Goal: Entertainment & Leisure: Browse casually

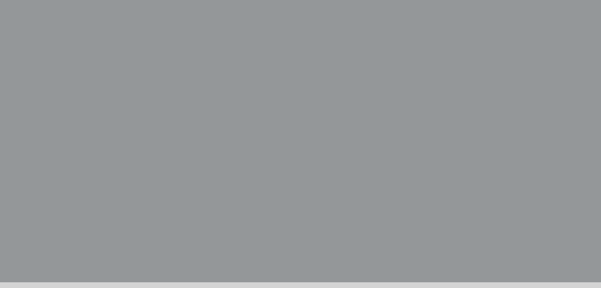
scroll to position [296, 0]
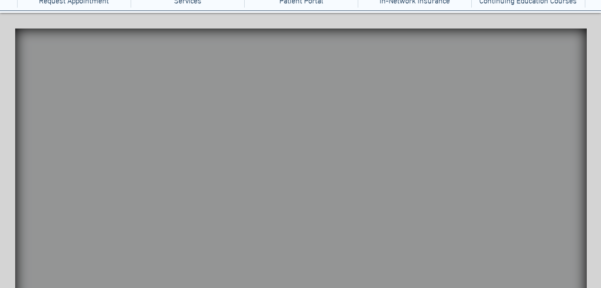
scroll to position [131, 0]
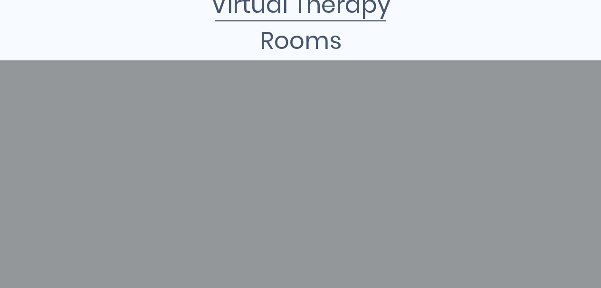
scroll to position [191, 0]
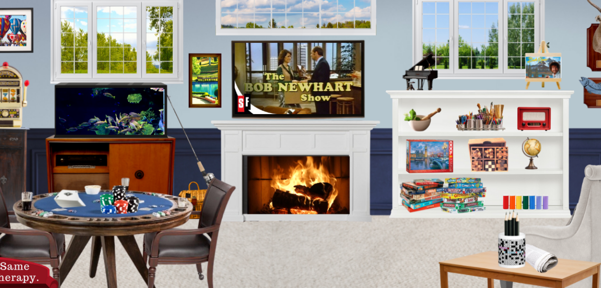
scroll to position [139, 0]
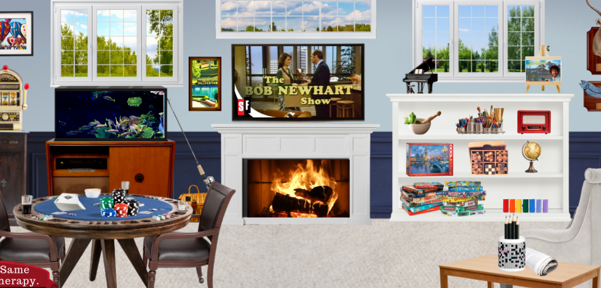
click at [302, 188] on icon "An image of a fireplace when clicked brings you to a video of a fireplace." at bounding box center [294, 187] width 103 height 57
click at [446, 198] on icon "An image of a stack of boardgames that when clicked brings you to a page of dif…" at bounding box center [442, 198] width 86 height 35
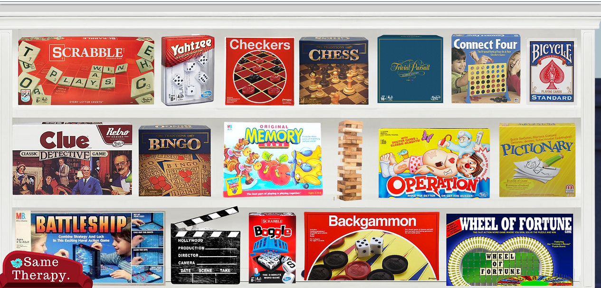
scroll to position [115, 0]
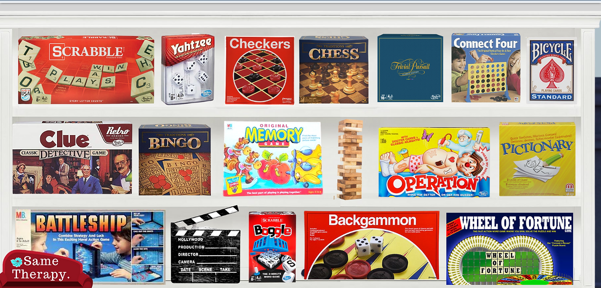
click at [539, 163] on icon "Pictionary" at bounding box center [534, 161] width 71 height 69
click at [486, 45] on icon "Connect Four" at bounding box center [484, 69] width 65 height 65
